Goal: Ask a question

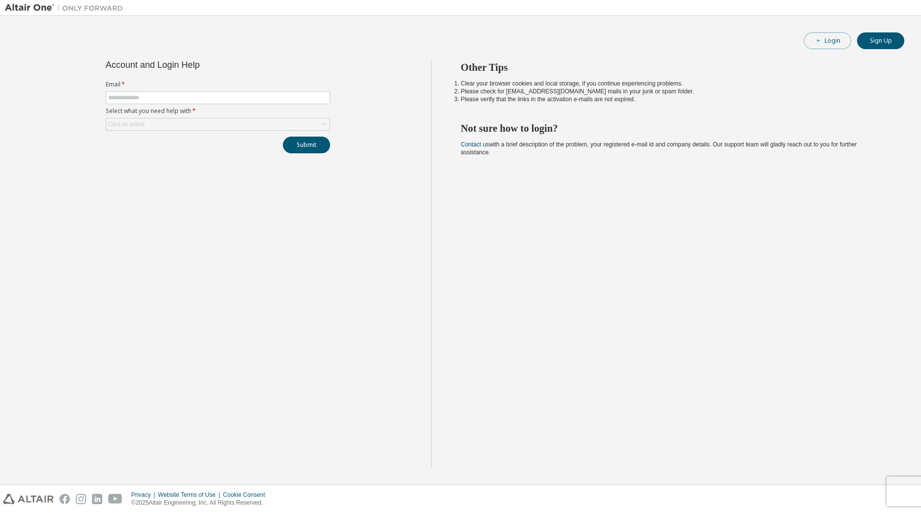
click at [826, 43] on button "Login" at bounding box center [826, 40] width 47 height 17
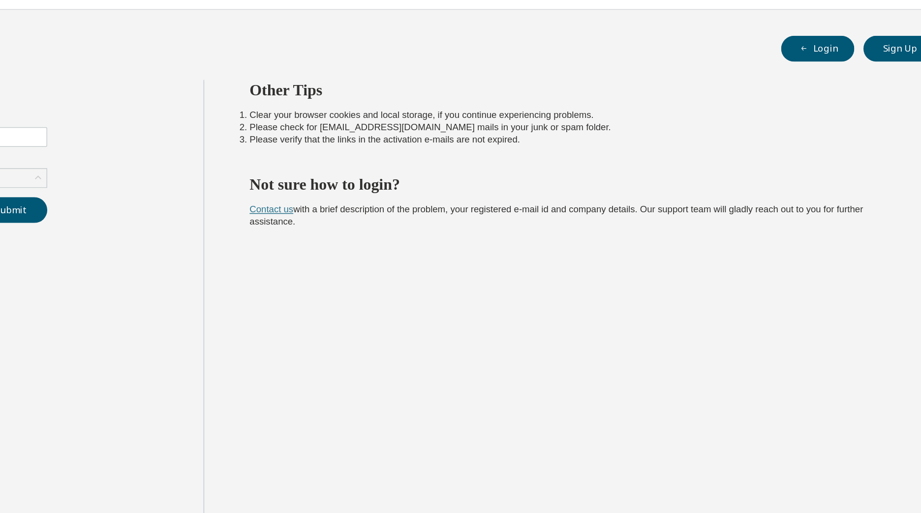
click at [485, 142] on link "Contact us" at bounding box center [475, 144] width 28 height 7
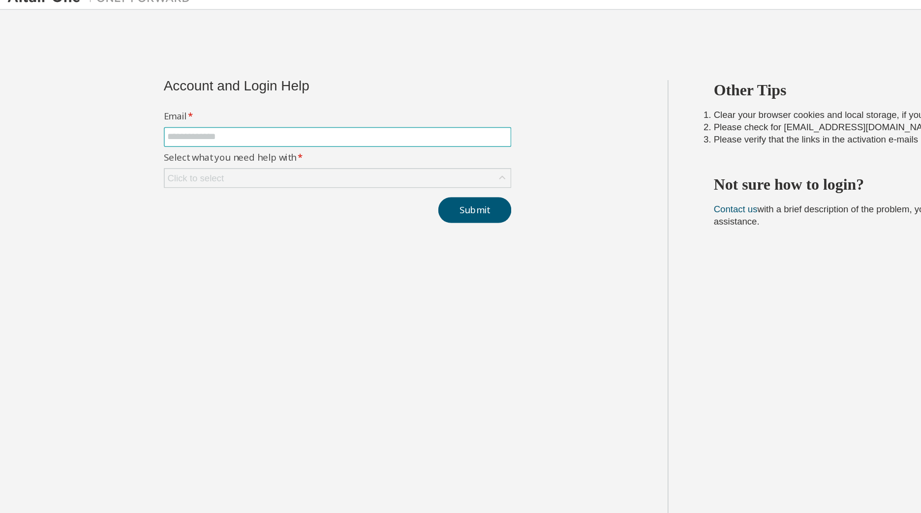
click at [203, 99] on input "text" at bounding box center [217, 98] width 219 height 8
type input "**********"
click at [188, 120] on div "Click to select" at bounding box center [217, 125] width 223 height 12
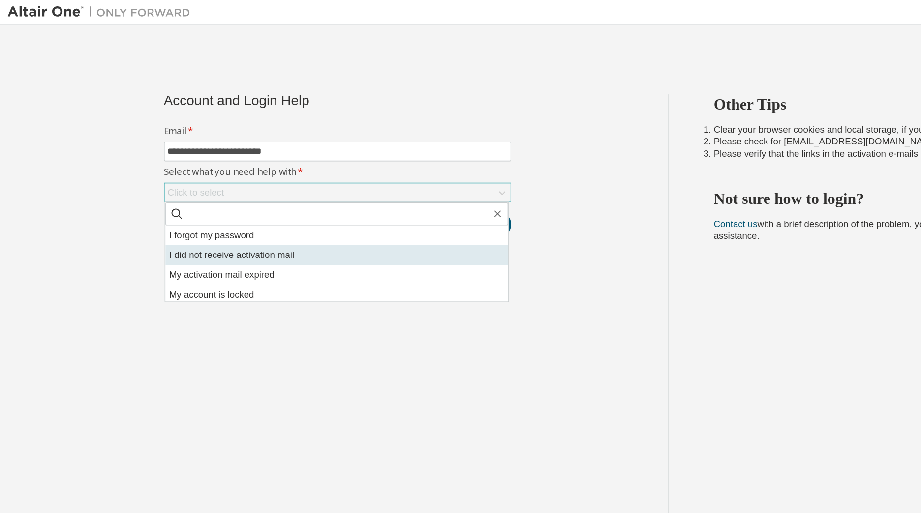
scroll to position [28, 0]
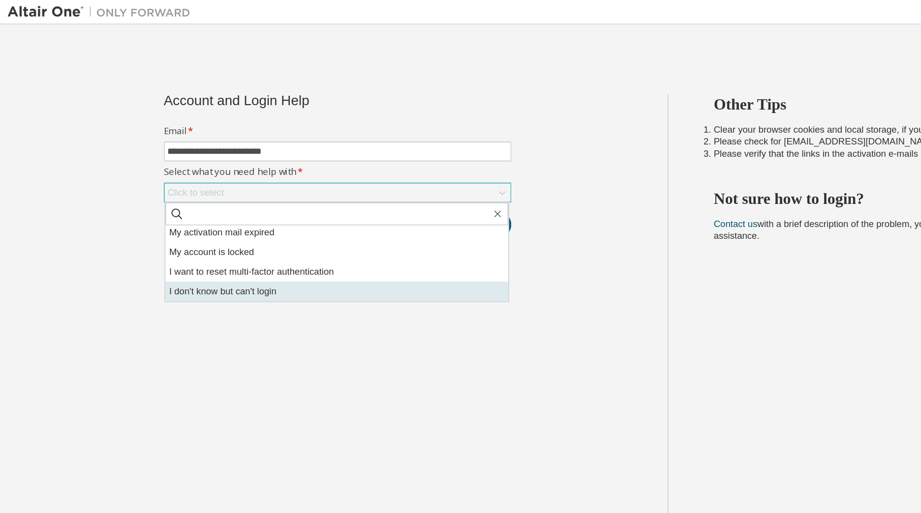
click at [174, 188] on li "I don't know but can't login" at bounding box center [217, 188] width 221 height 13
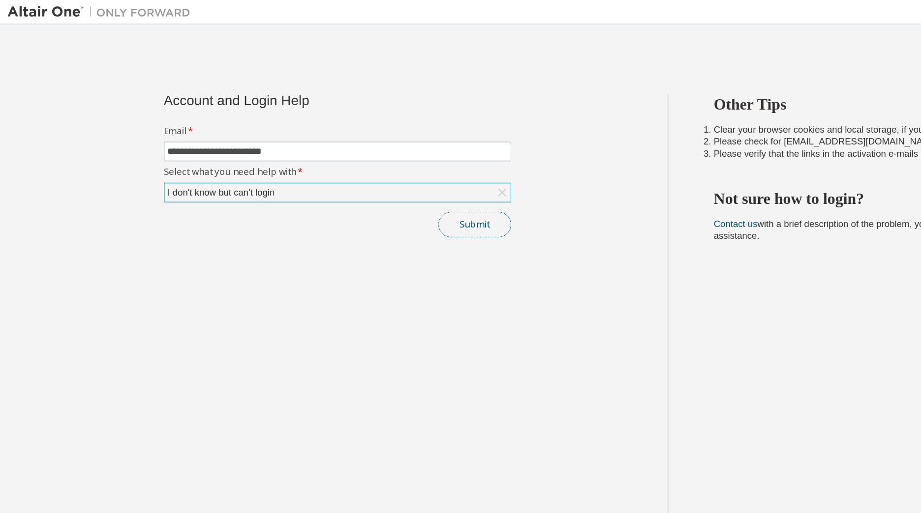
click at [301, 151] on button "Submit" at bounding box center [306, 145] width 47 height 17
click at [301, 143] on button "Submit" at bounding box center [306, 145] width 47 height 17
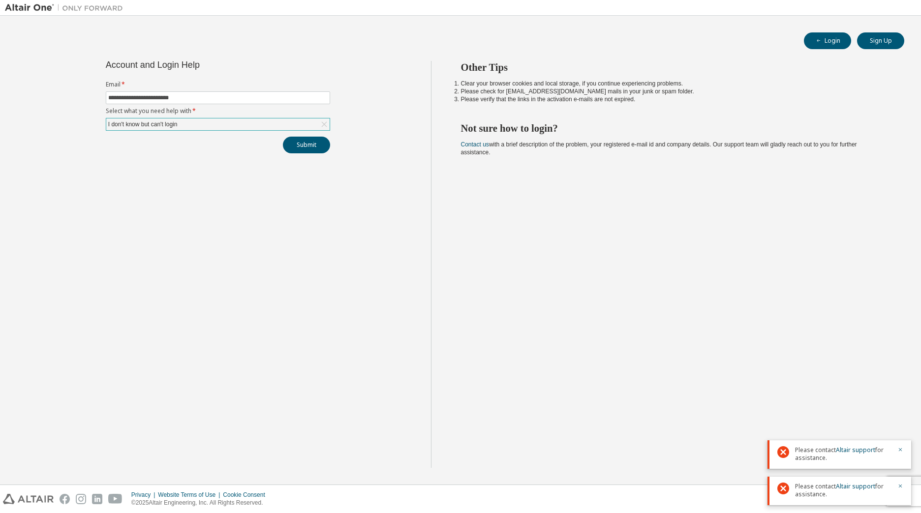
click at [900, 446] on div "Please contact Altair support for assistance." at bounding box center [839, 455] width 144 height 29
click at [899, 448] on icon "button" at bounding box center [900, 450] width 6 height 6
click at [900, 485] on icon "button" at bounding box center [900, 486] width 6 height 6
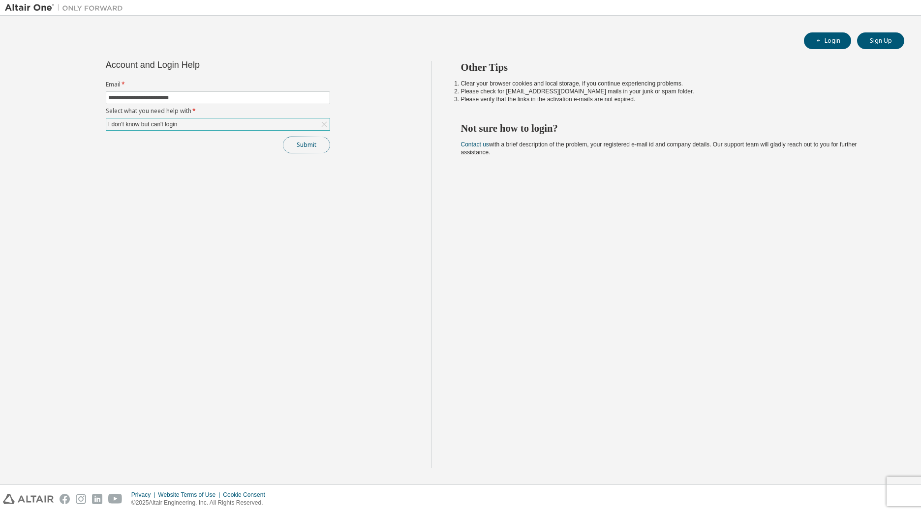
click at [322, 147] on button "Submit" at bounding box center [306, 145] width 47 height 17
click at [855, 485] on link "Altair support" at bounding box center [854, 486] width 39 height 8
